Goal: Task Accomplishment & Management: Use online tool/utility

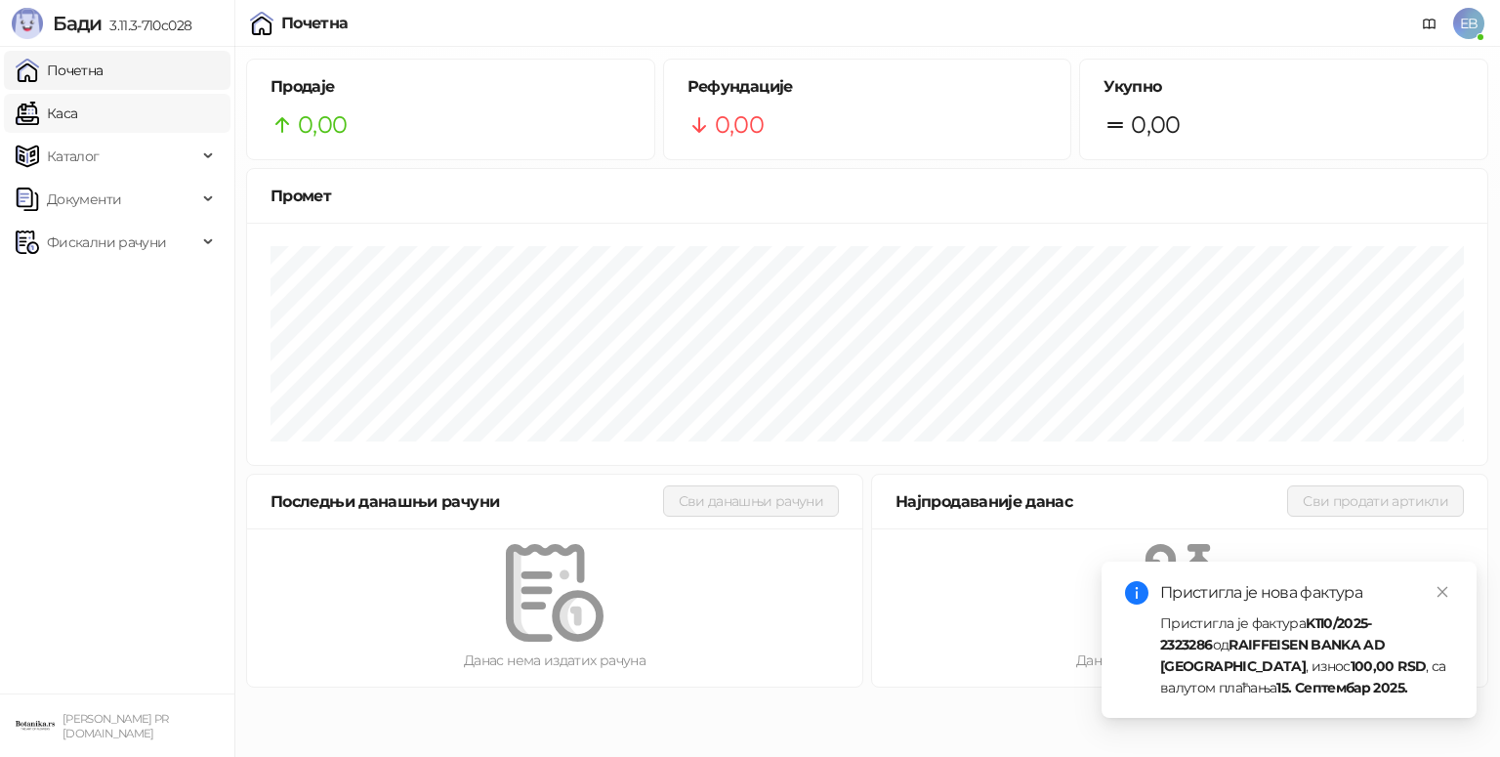
click at [69, 119] on link "Каса" at bounding box center [47, 113] width 62 height 39
